Goal: Navigation & Orientation: Find specific page/section

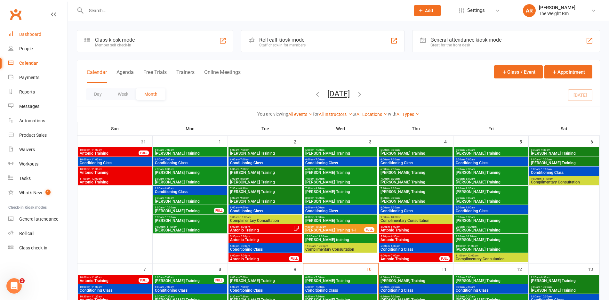
click at [38, 31] on link "Dashboard" at bounding box center [37, 34] width 59 height 14
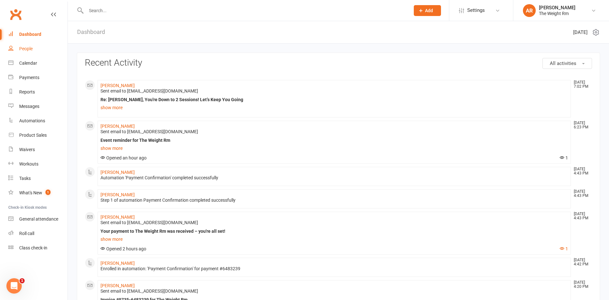
click at [41, 46] on link "People" at bounding box center [37, 49] width 59 height 14
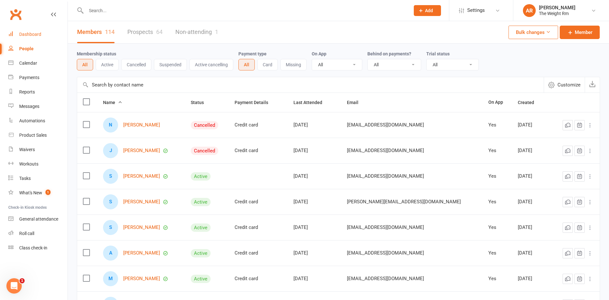
click at [41, 32] on div "Dashboard" at bounding box center [30, 34] width 22 height 5
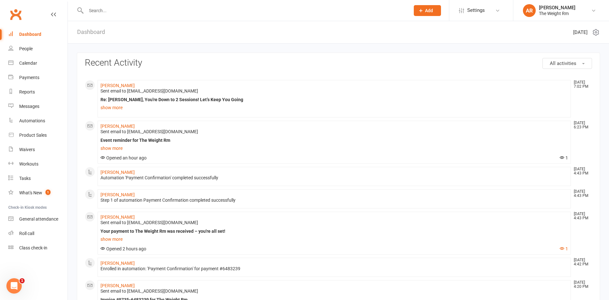
click at [76, 30] on div "Dashboard" at bounding box center [91, 32] width 46 height 22
click at [82, 30] on link "Dashboard" at bounding box center [91, 32] width 28 height 22
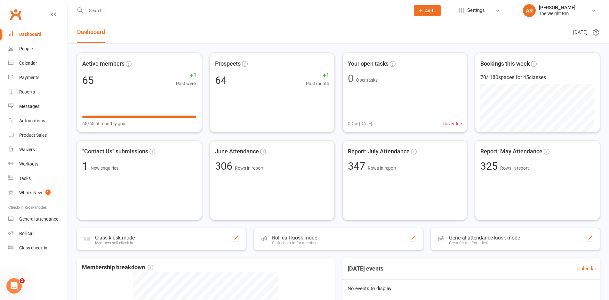
click at [94, 30] on link "Dashboard" at bounding box center [91, 32] width 28 height 22
click at [32, 47] on div "People" at bounding box center [25, 48] width 13 height 5
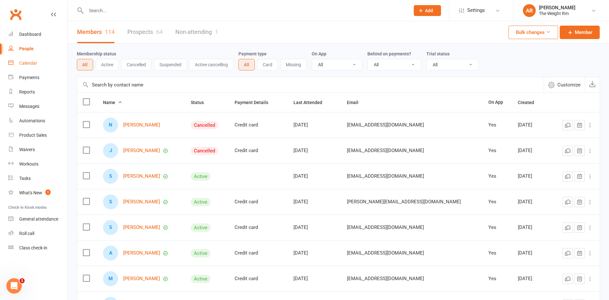
click at [33, 64] on div "Calendar" at bounding box center [28, 62] width 18 height 5
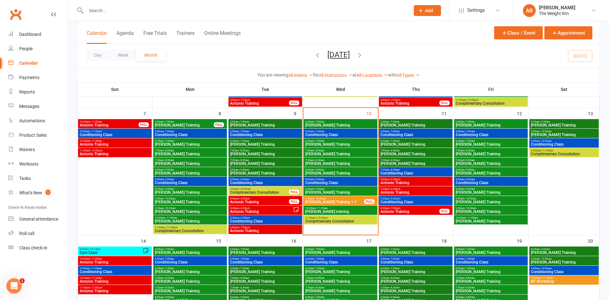
scroll to position [159, 0]
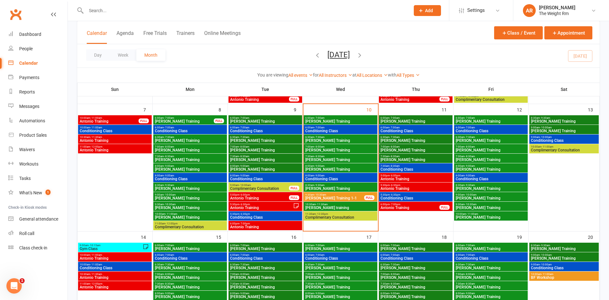
click at [355, 119] on div "6:00am - 7:00am [PERSON_NAME] Training" at bounding box center [341, 119] width 74 height 9
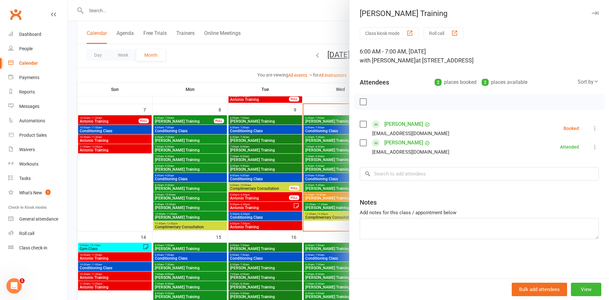
click at [323, 126] on div at bounding box center [338, 150] width 541 height 300
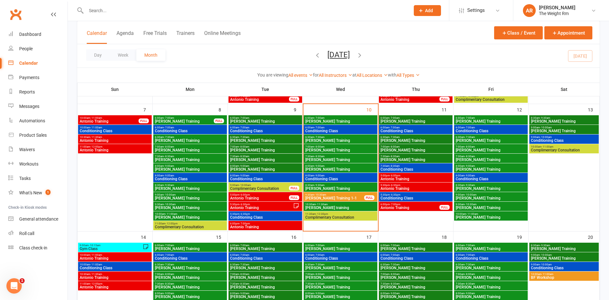
click at [323, 131] on span "Conditioning Class" at bounding box center [340, 131] width 71 height 4
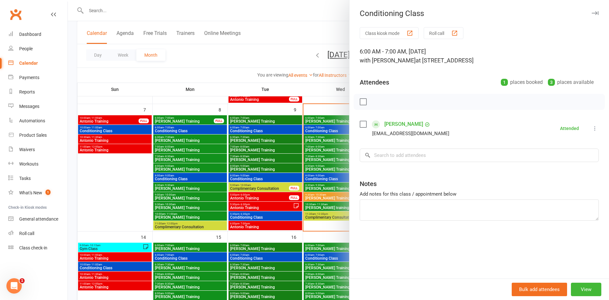
click at [323, 131] on div at bounding box center [338, 150] width 541 height 300
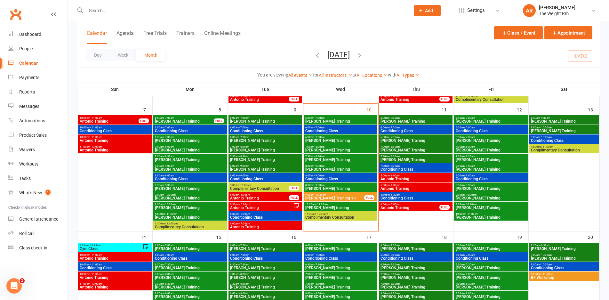
click at [326, 137] on span "6:30am - 7:30am" at bounding box center [340, 137] width 71 height 3
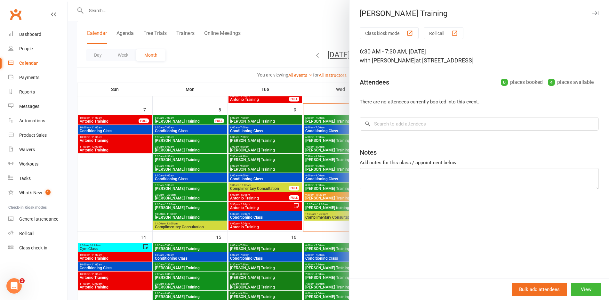
click at [326, 137] on div at bounding box center [338, 150] width 541 height 300
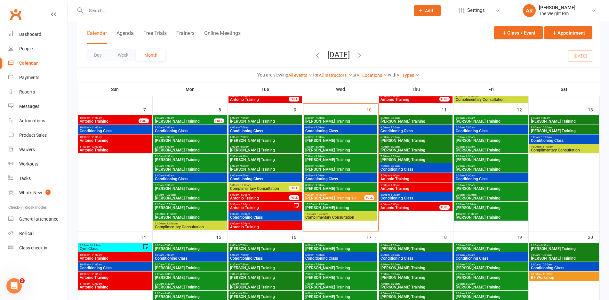
click at [328, 148] on span "[PERSON_NAME] Training" at bounding box center [340, 150] width 71 height 4
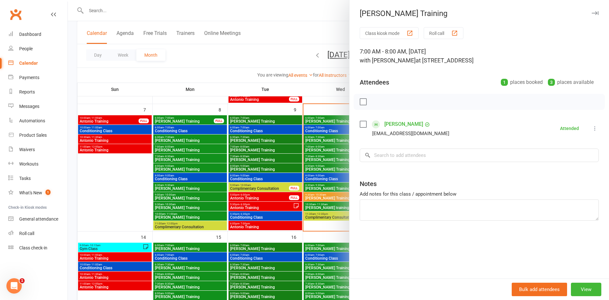
click at [328, 148] on div at bounding box center [338, 150] width 541 height 300
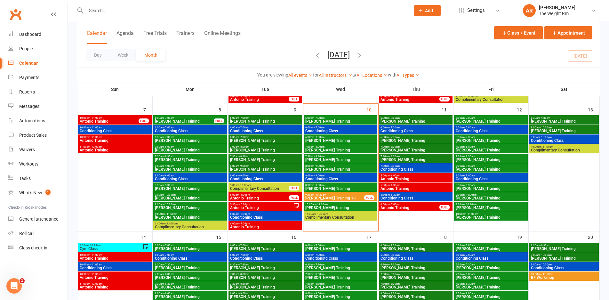
click at [327, 158] on span "[PERSON_NAME] Training" at bounding box center [340, 160] width 71 height 4
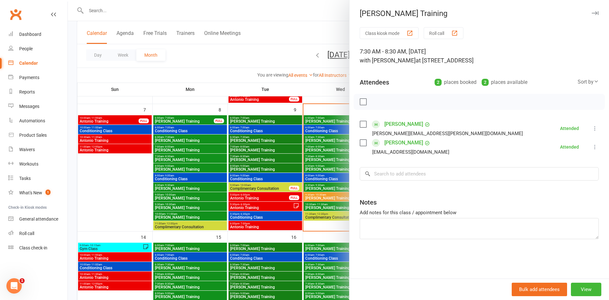
click at [327, 157] on div at bounding box center [338, 150] width 541 height 300
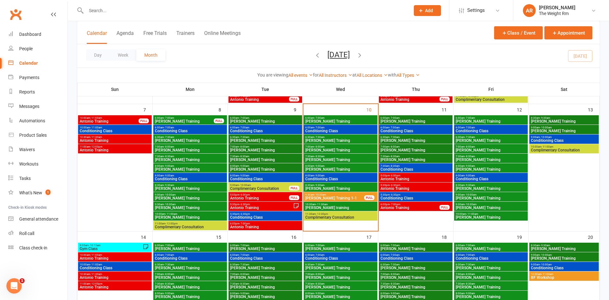
click at [327, 166] on span "8:00am - 9:00am" at bounding box center [340, 165] width 71 height 3
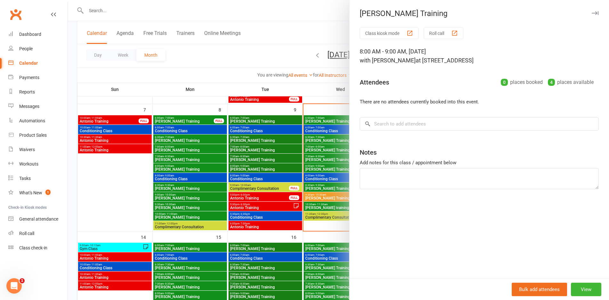
click at [327, 166] on div at bounding box center [338, 150] width 541 height 300
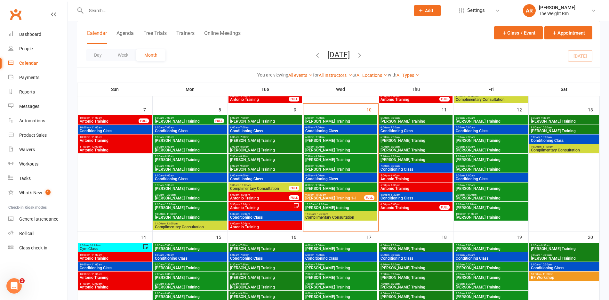
click at [329, 176] on span "8:00am - 9:00am" at bounding box center [340, 175] width 71 height 3
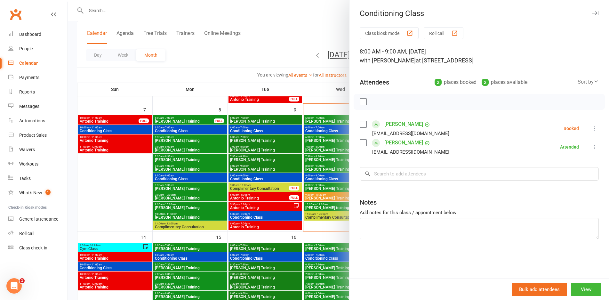
click at [329, 176] on div at bounding box center [338, 150] width 541 height 300
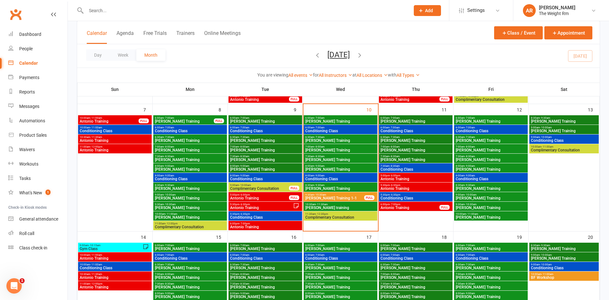
click at [328, 187] on span "[PERSON_NAME] Training" at bounding box center [340, 189] width 71 height 4
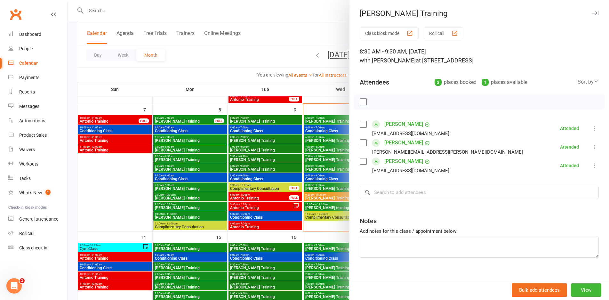
click at [324, 188] on div at bounding box center [338, 150] width 541 height 300
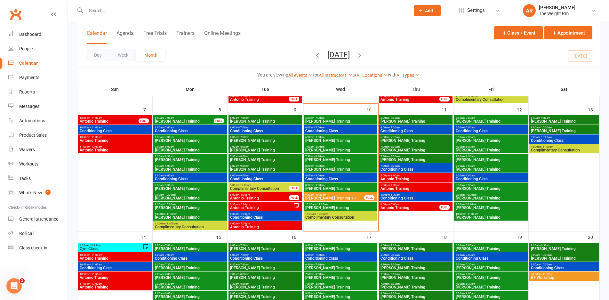
click at [324, 207] on span "[PERSON_NAME] training" at bounding box center [340, 208] width 71 height 4
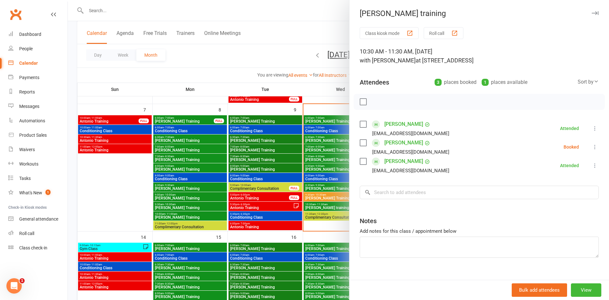
click at [324, 207] on div at bounding box center [338, 150] width 541 height 300
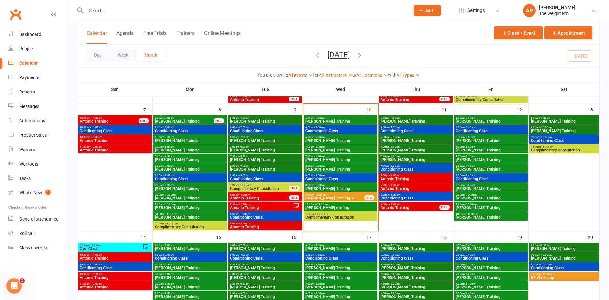
click at [419, 203] on span "6:00pm - 7:00pm" at bounding box center [410, 204] width 60 height 3
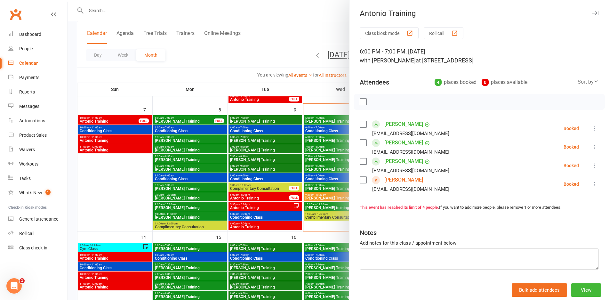
click at [320, 210] on div at bounding box center [338, 150] width 541 height 300
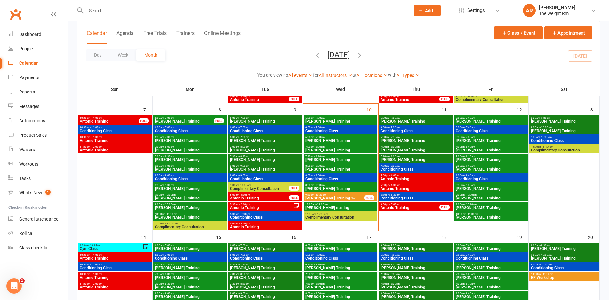
click at [408, 179] on span "Antonio Training" at bounding box center [415, 179] width 71 height 4
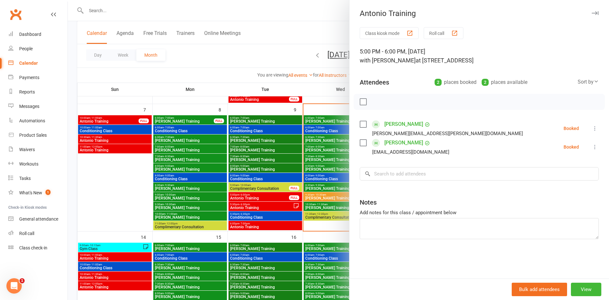
click at [297, 188] on div at bounding box center [338, 150] width 541 height 300
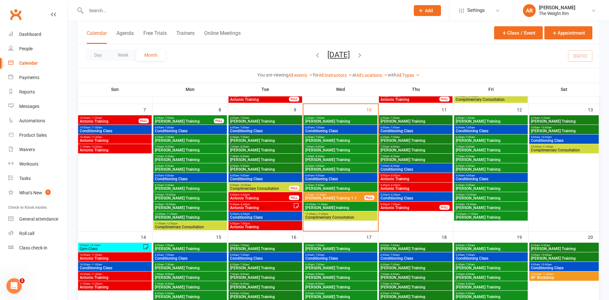
click at [402, 188] on span "Antonio Training" at bounding box center [415, 189] width 71 height 4
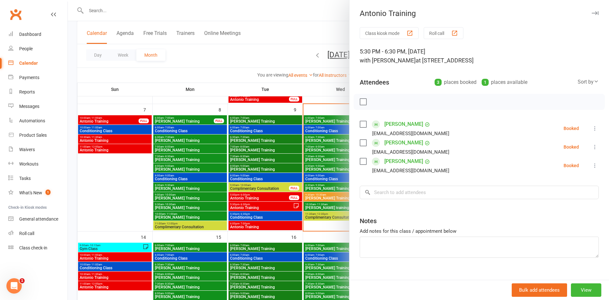
click at [336, 188] on div at bounding box center [338, 150] width 541 height 300
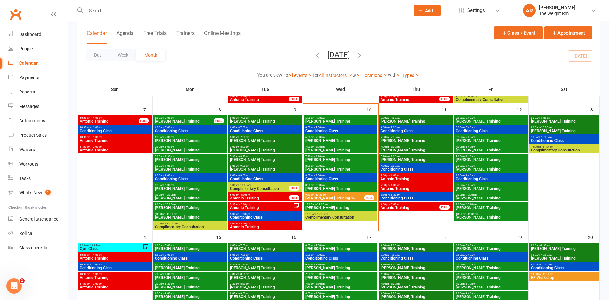
click at [402, 198] on span "Conditioning Class" at bounding box center [415, 198] width 71 height 4
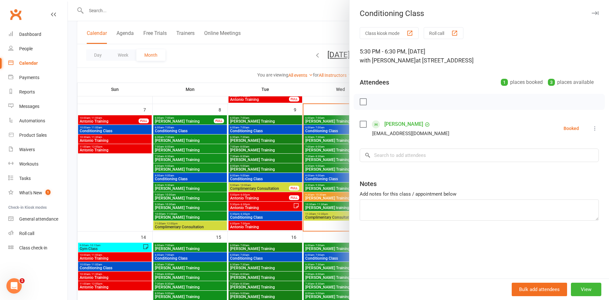
click at [304, 202] on div at bounding box center [338, 150] width 541 height 300
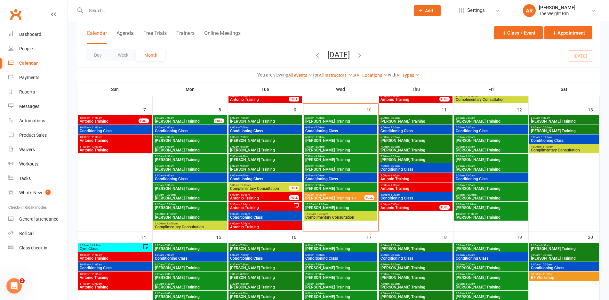
click at [407, 121] on span "[PERSON_NAME] Training" at bounding box center [415, 121] width 71 height 4
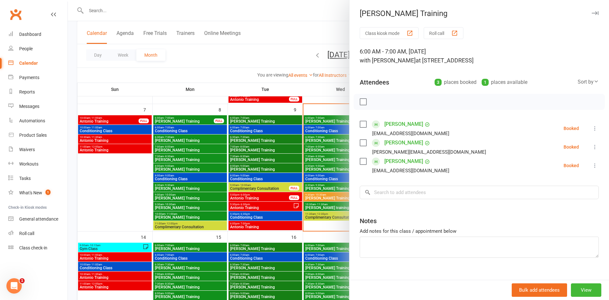
click at [314, 146] on div at bounding box center [338, 150] width 541 height 300
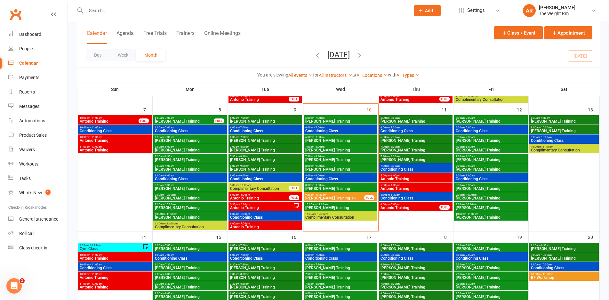
click at [395, 129] on span "Conditioning Class" at bounding box center [415, 131] width 71 height 4
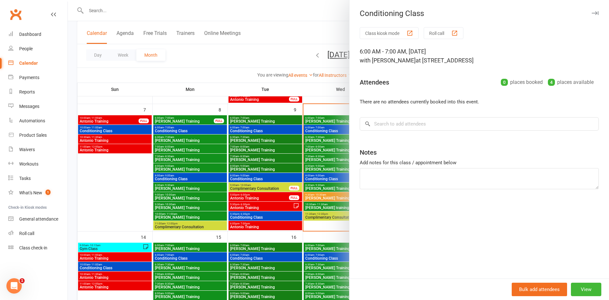
click at [316, 142] on div at bounding box center [338, 150] width 541 height 300
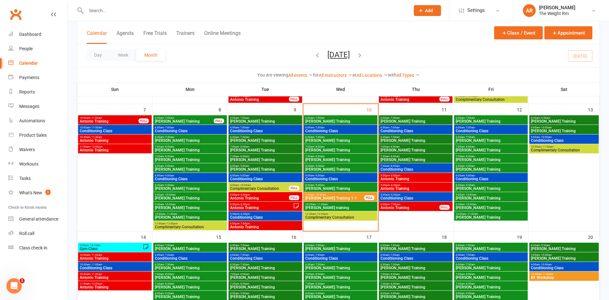
click at [390, 140] on span "[PERSON_NAME] Training" at bounding box center [415, 141] width 71 height 4
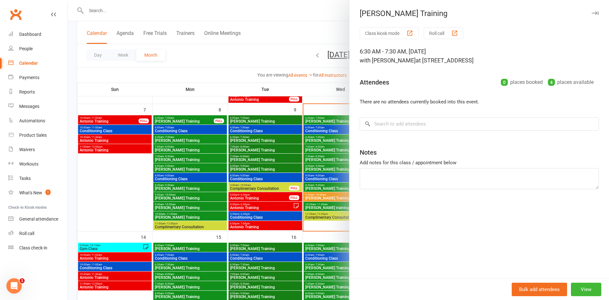
click at [316, 148] on div at bounding box center [338, 150] width 541 height 300
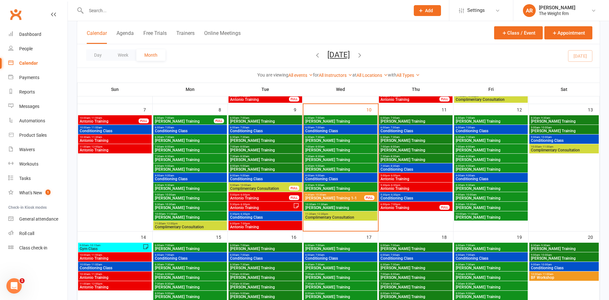
scroll to position [191, 0]
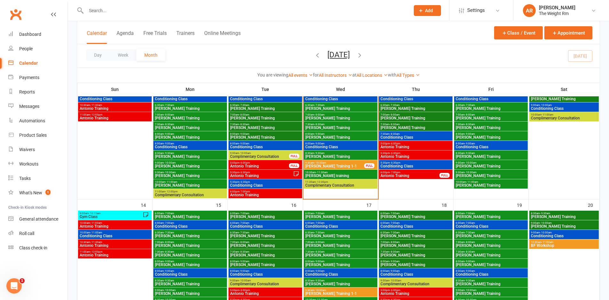
click at [128, 215] on span "Gym Class" at bounding box center [110, 217] width 63 height 4
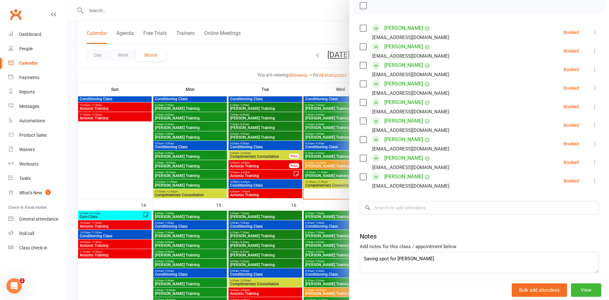
scroll to position [75, 0]
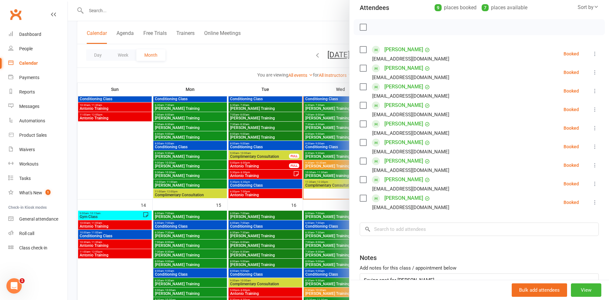
click at [96, 230] on div at bounding box center [338, 150] width 541 height 300
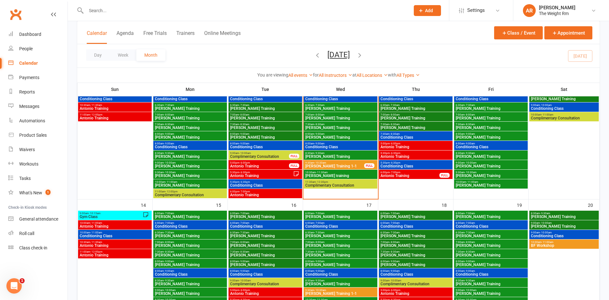
click at [99, 225] on span "Antonio Training" at bounding box center [114, 226] width 71 height 4
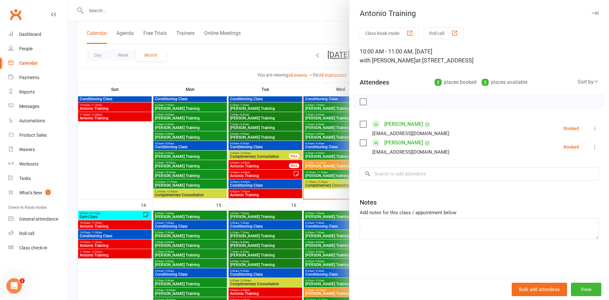
click at [99, 225] on div at bounding box center [338, 150] width 541 height 300
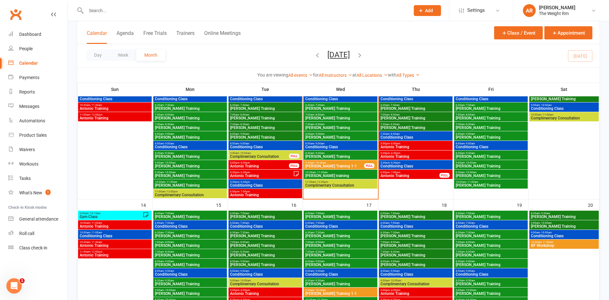
click at [100, 234] on span "Conditioning Class" at bounding box center [114, 236] width 71 height 4
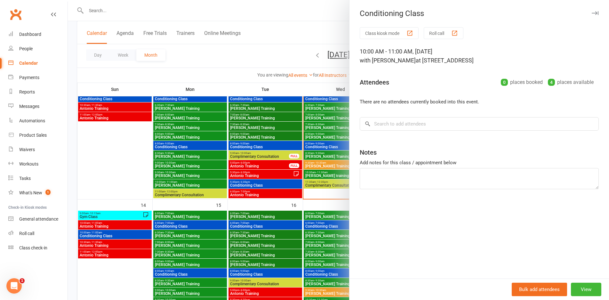
click at [100, 234] on div at bounding box center [338, 150] width 541 height 300
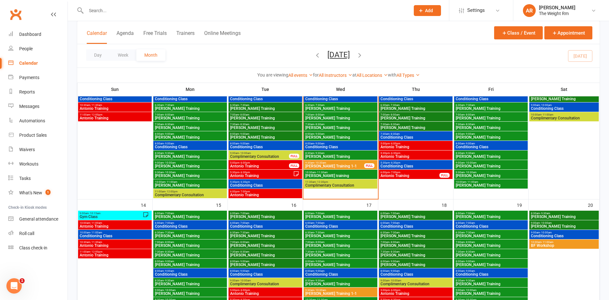
click at [104, 242] on span "10:30am - 11:30am" at bounding box center [114, 242] width 71 height 3
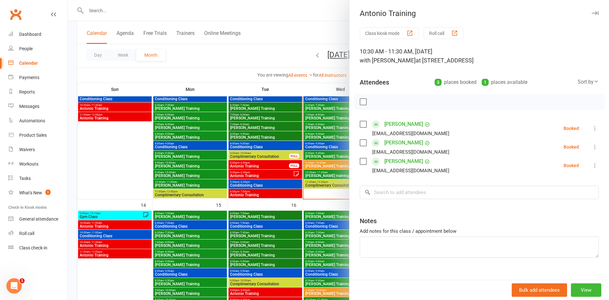
click at [104, 242] on div at bounding box center [338, 150] width 541 height 300
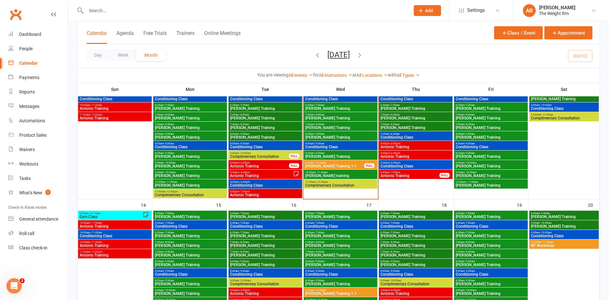
click at [104, 242] on span "10:30am - 11:30am" at bounding box center [114, 242] width 71 height 3
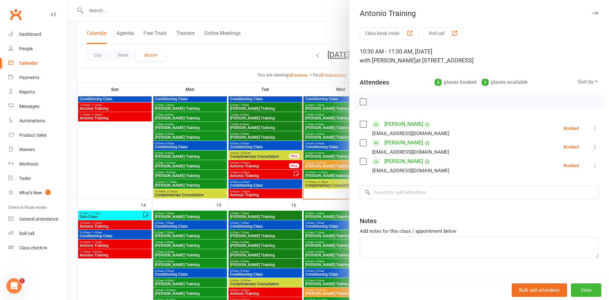
click at [104, 242] on div at bounding box center [338, 150] width 541 height 300
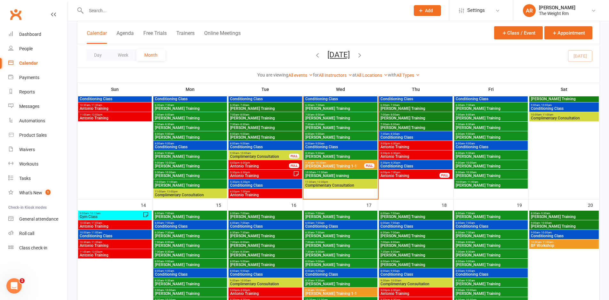
click at [108, 251] on span "11:00am - 12:00pm" at bounding box center [114, 251] width 71 height 3
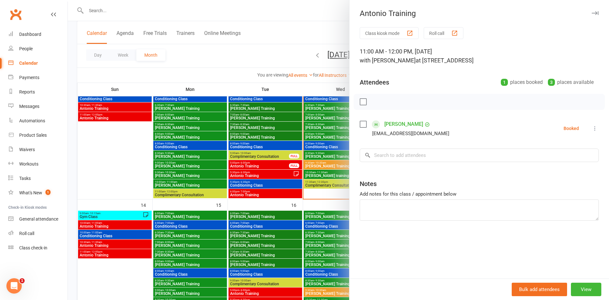
click at [108, 251] on div at bounding box center [338, 150] width 541 height 300
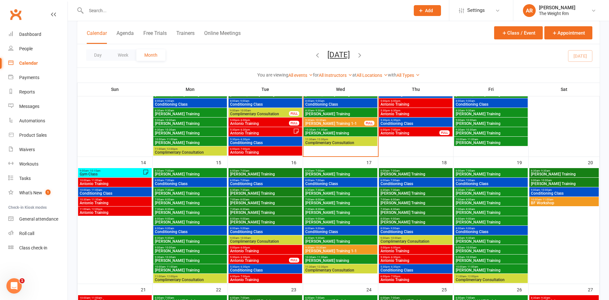
scroll to position [255, 0]
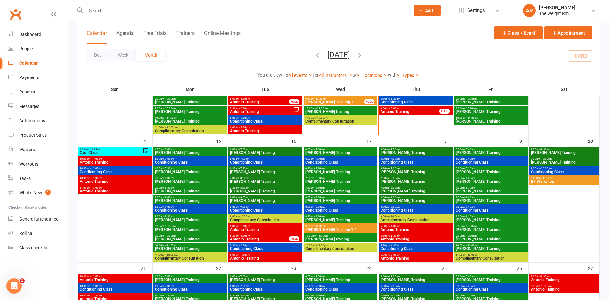
click at [252, 236] on span "5:30pm - 6:30pm" at bounding box center [260, 235] width 60 height 3
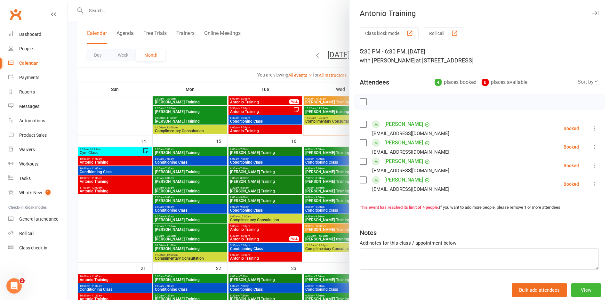
click at [252, 236] on div at bounding box center [338, 150] width 541 height 300
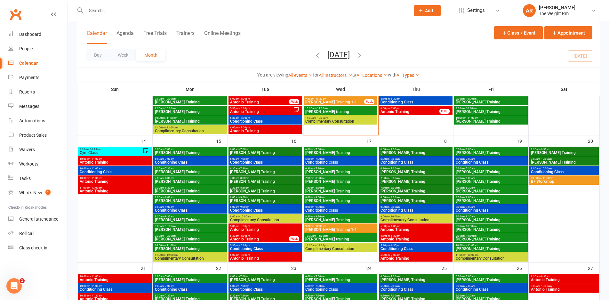
click at [255, 229] on span "Antonio Training" at bounding box center [265, 229] width 71 height 4
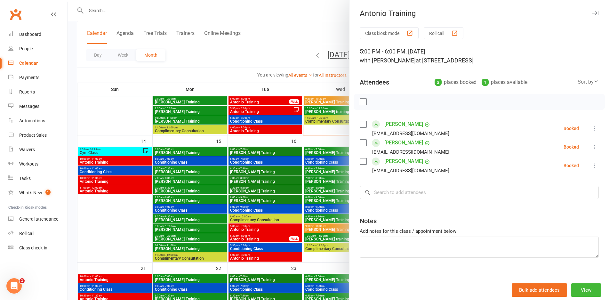
click at [255, 229] on div at bounding box center [338, 150] width 541 height 300
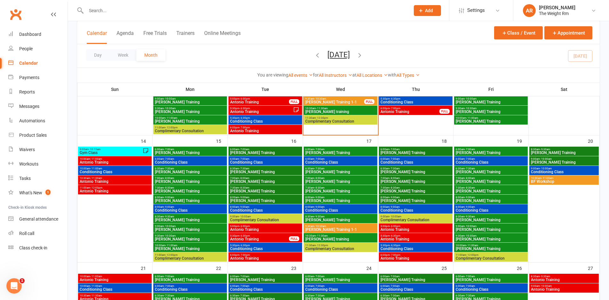
click at [264, 255] on span "6:00pm - 7:00pm" at bounding box center [265, 254] width 71 height 3
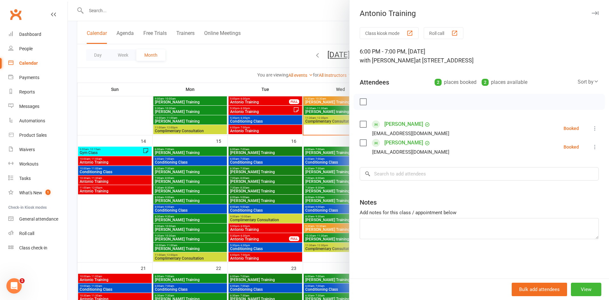
click at [264, 255] on div at bounding box center [338, 150] width 541 height 300
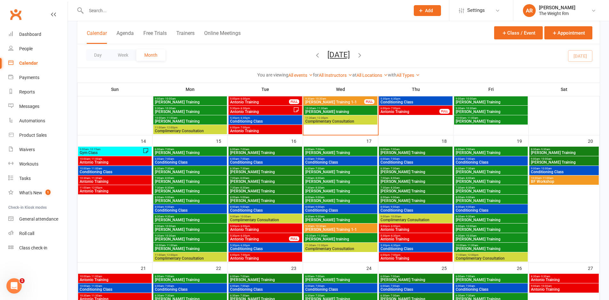
click at [407, 230] on span "Antonio Training" at bounding box center [415, 229] width 71 height 4
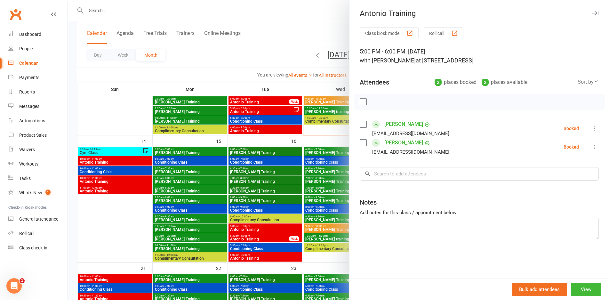
click at [305, 225] on div at bounding box center [338, 150] width 541 height 300
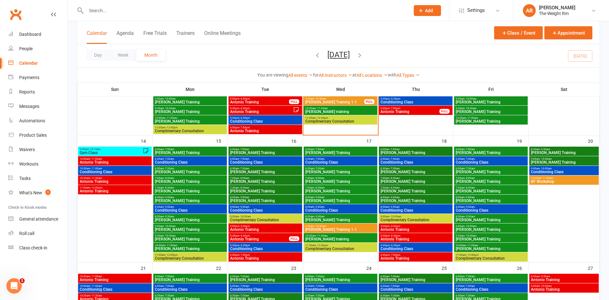
click at [394, 237] on span "Antonio Training" at bounding box center [415, 239] width 71 height 4
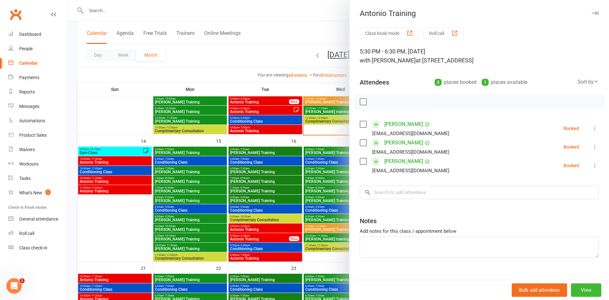
click at [293, 228] on div at bounding box center [338, 150] width 541 height 300
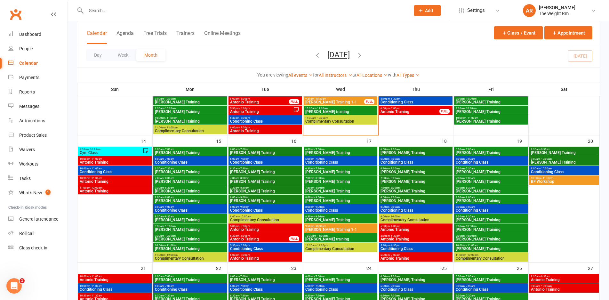
click at [392, 250] on span "Conditioning Class" at bounding box center [415, 249] width 71 height 4
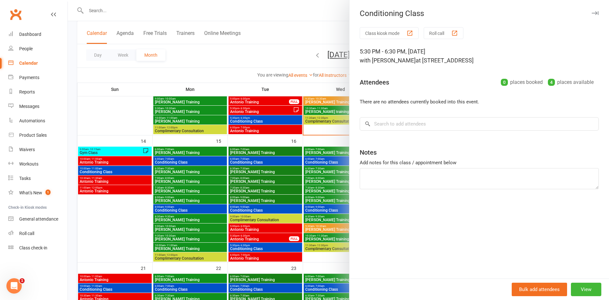
click at [282, 224] on div at bounding box center [338, 150] width 541 height 300
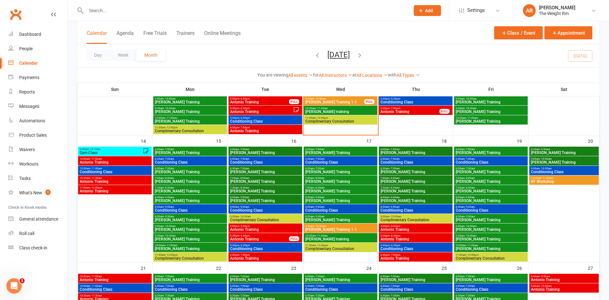
click at [396, 254] on span "- 7:00pm" at bounding box center [395, 254] width 11 height 3
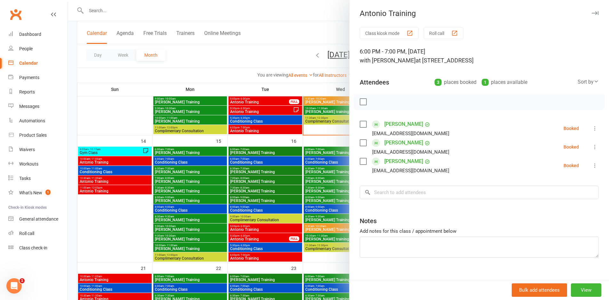
click at [272, 204] on div at bounding box center [338, 150] width 541 height 300
